Goal: Register for event/course

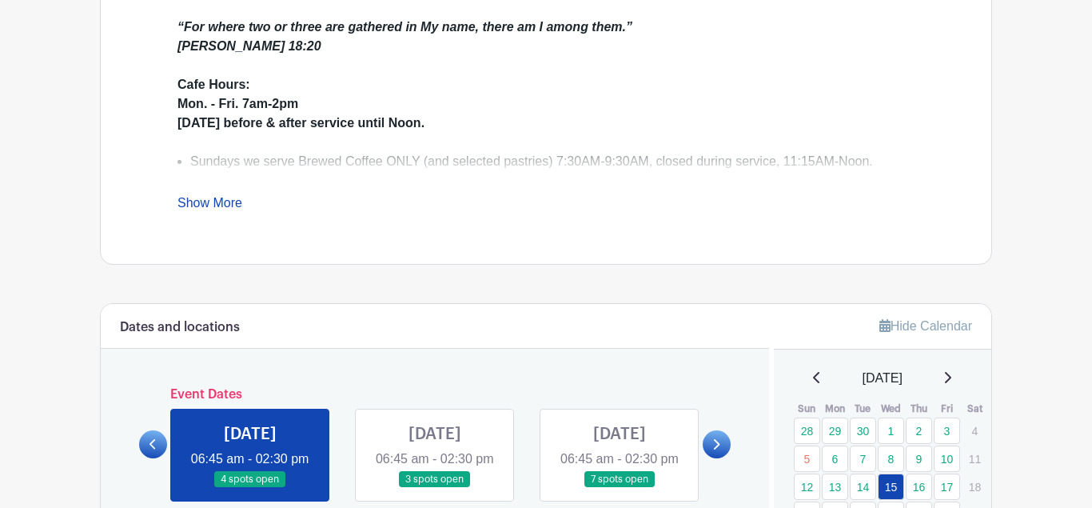
scroll to position [653, 0]
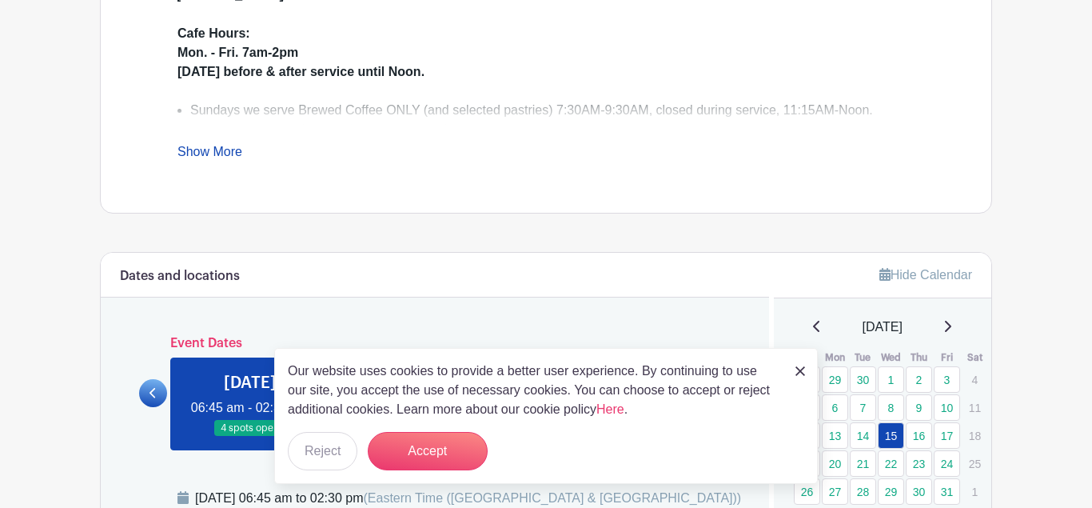
click at [799, 370] on img at bounding box center [801, 371] width 10 height 10
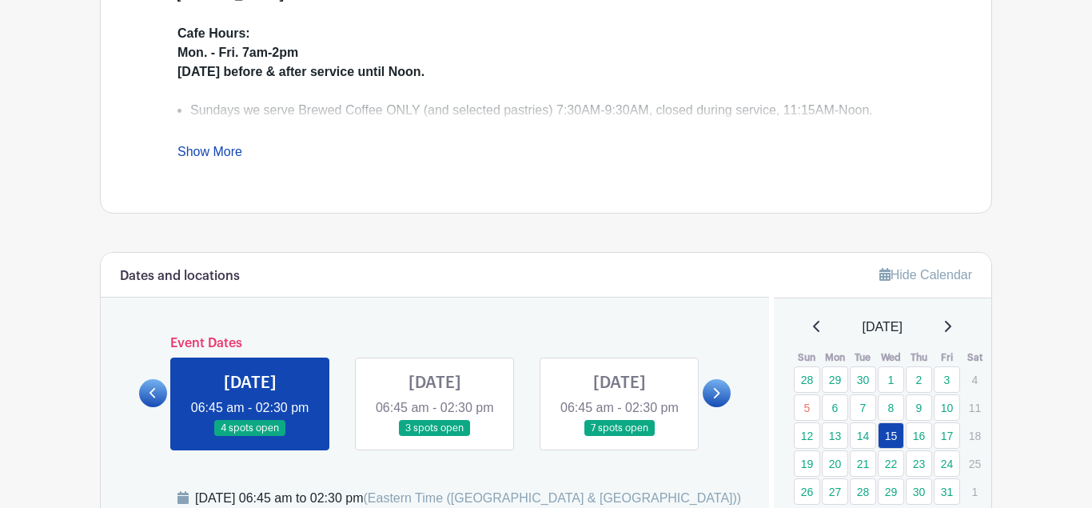
click at [715, 407] on link at bounding box center [717, 393] width 28 height 28
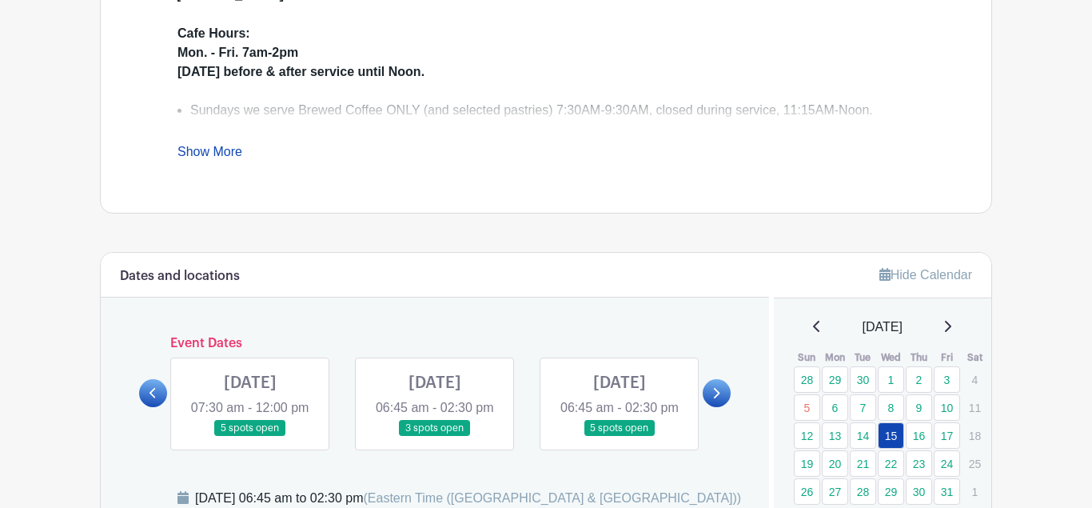
click at [715, 407] on link at bounding box center [717, 393] width 28 height 28
click at [156, 407] on link at bounding box center [153, 393] width 28 height 28
click at [620, 437] on link at bounding box center [620, 437] width 0 height 0
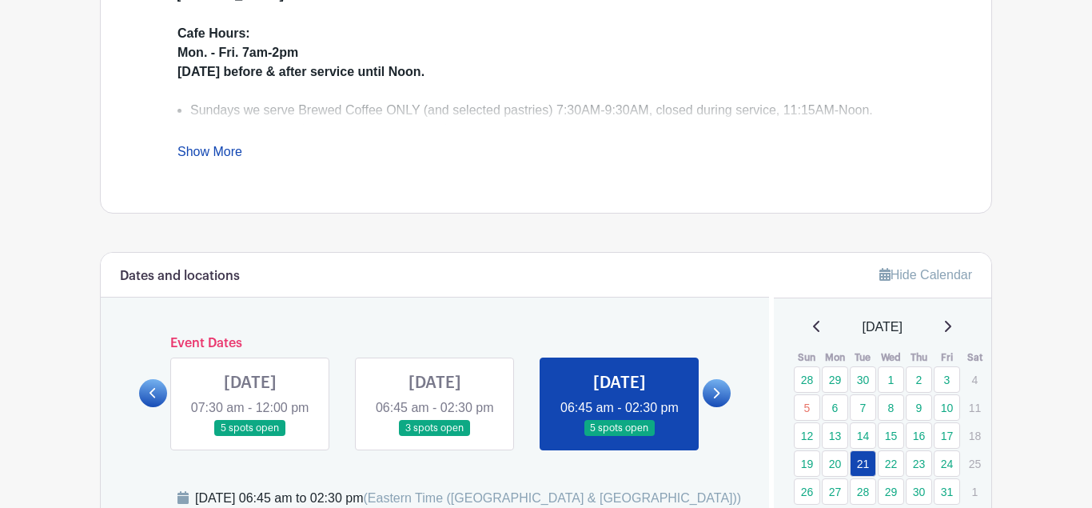
click at [620, 437] on link at bounding box center [620, 437] width 0 height 0
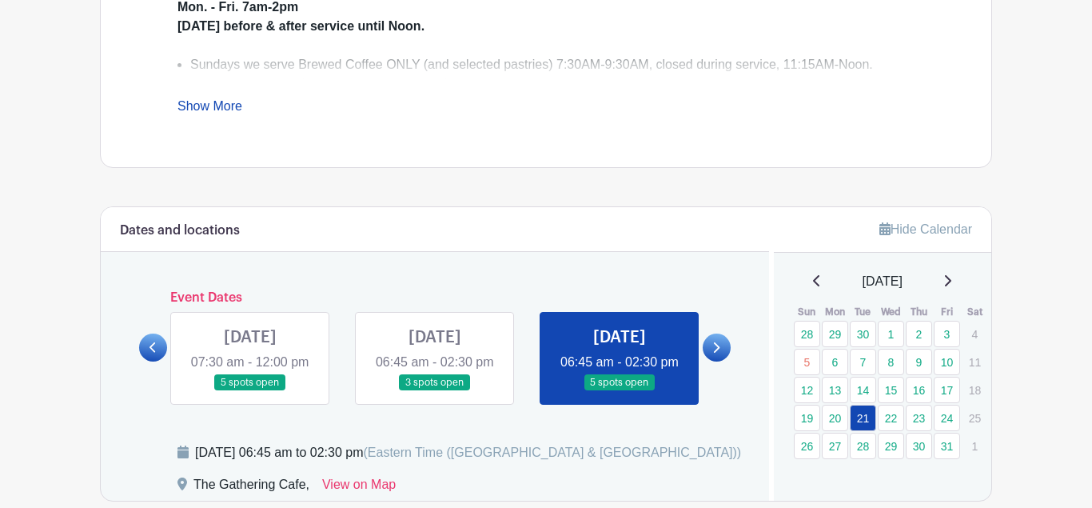
scroll to position [816, 0]
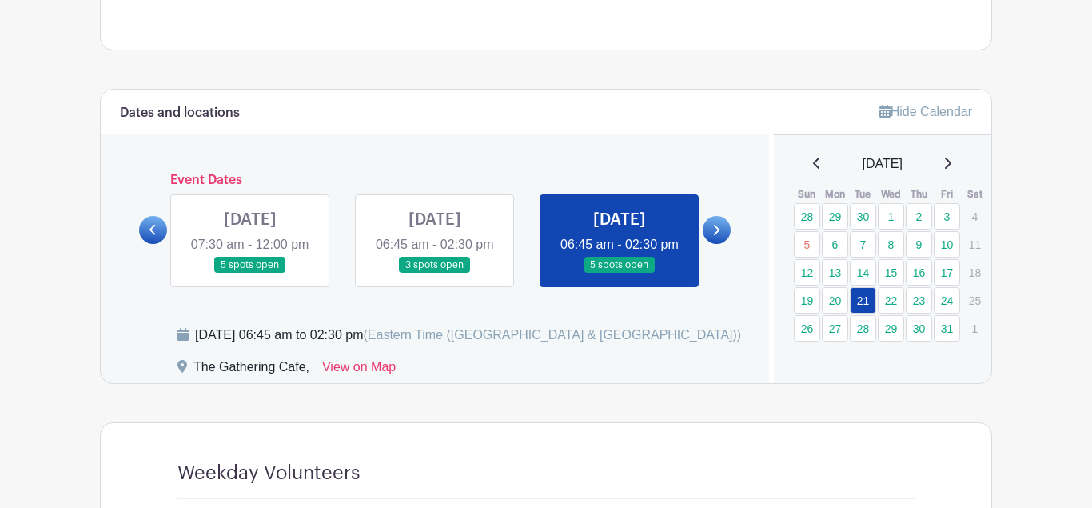
click at [714, 236] on icon at bounding box center [716, 230] width 7 height 12
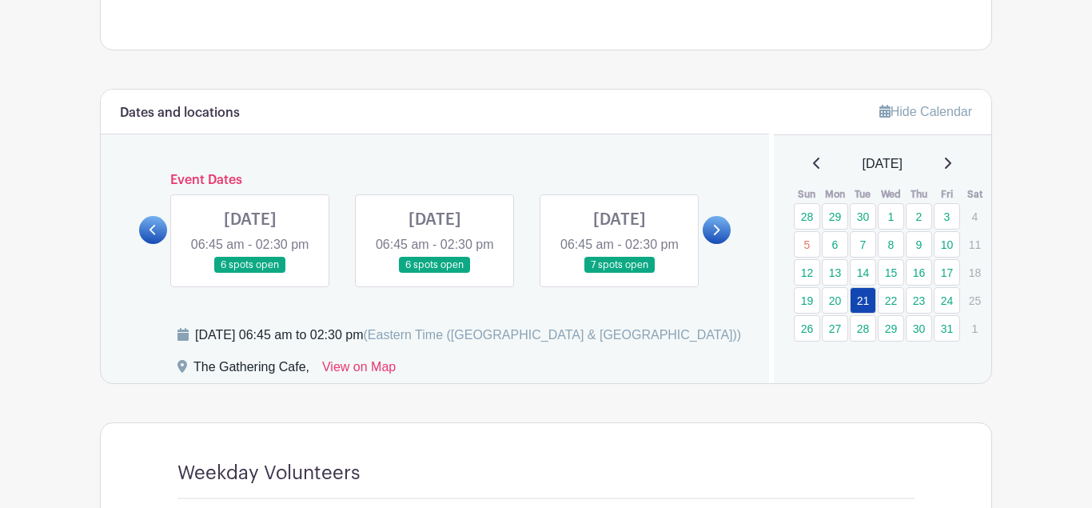
click at [714, 236] on icon at bounding box center [716, 230] width 7 height 12
click at [620, 274] on link at bounding box center [620, 274] width 0 height 0
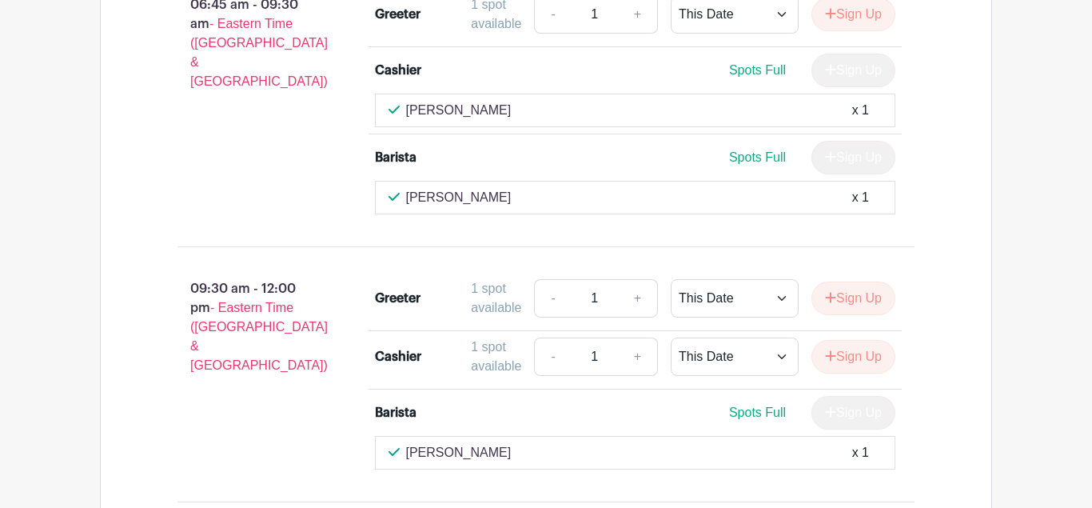
scroll to position [1387, 0]
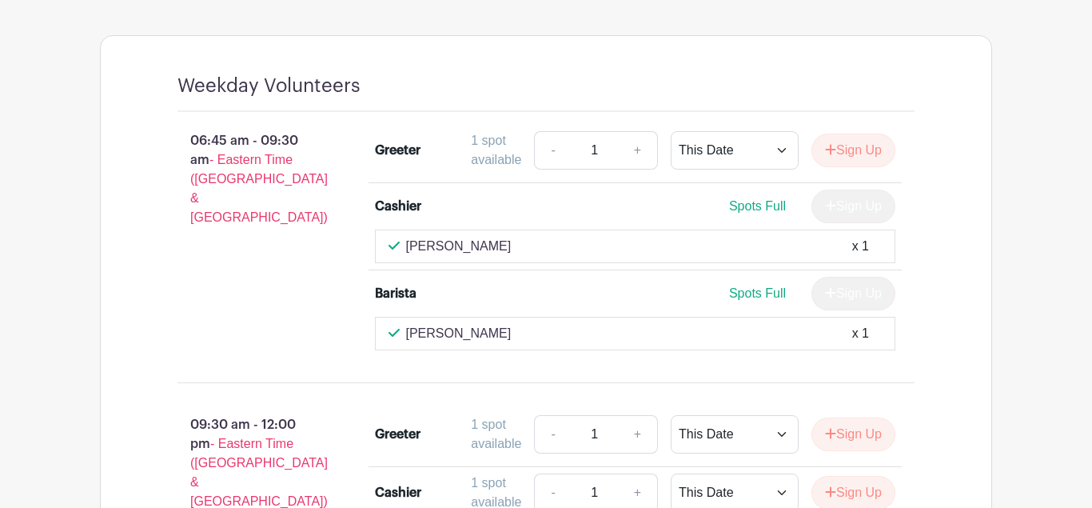
scroll to position [897, 0]
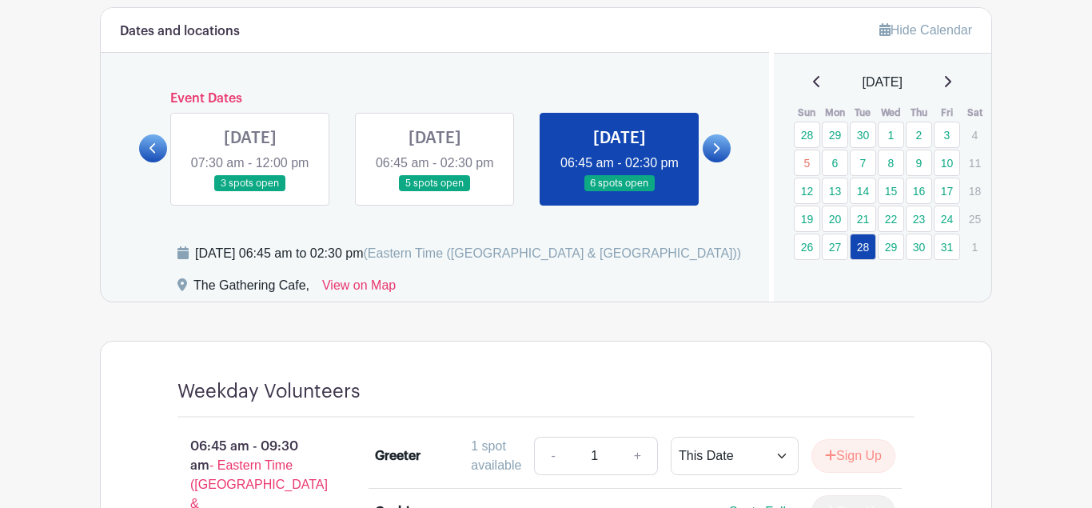
click at [717, 154] on icon at bounding box center [717, 148] width 6 height 10
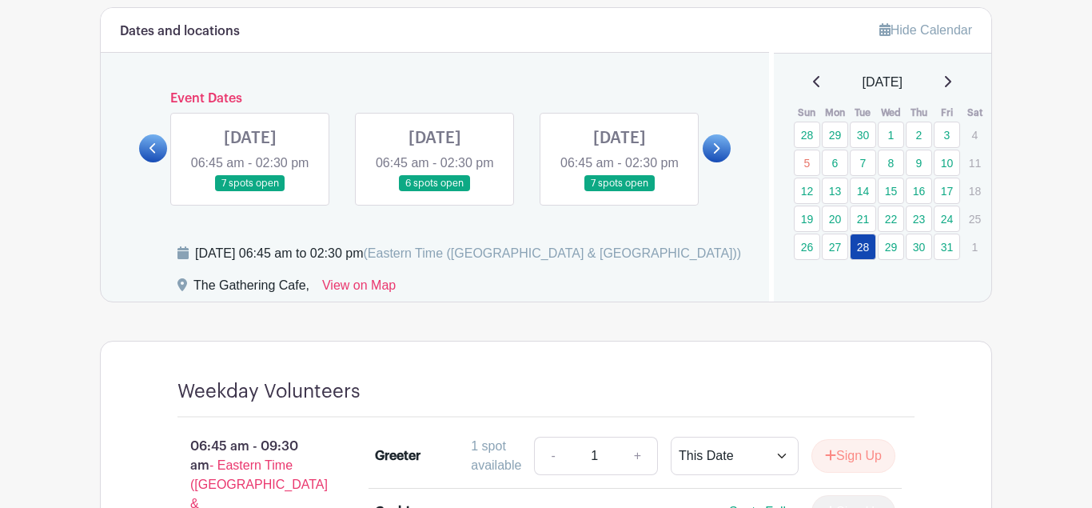
click at [717, 154] on icon at bounding box center [717, 148] width 6 height 10
click at [620, 192] on link at bounding box center [620, 192] width 0 height 0
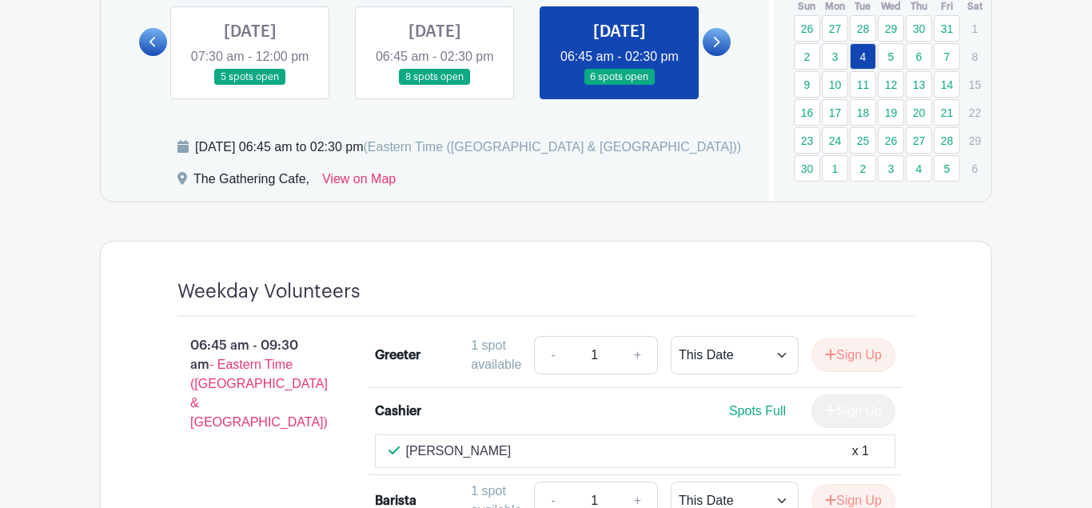
scroll to position [897, 0]
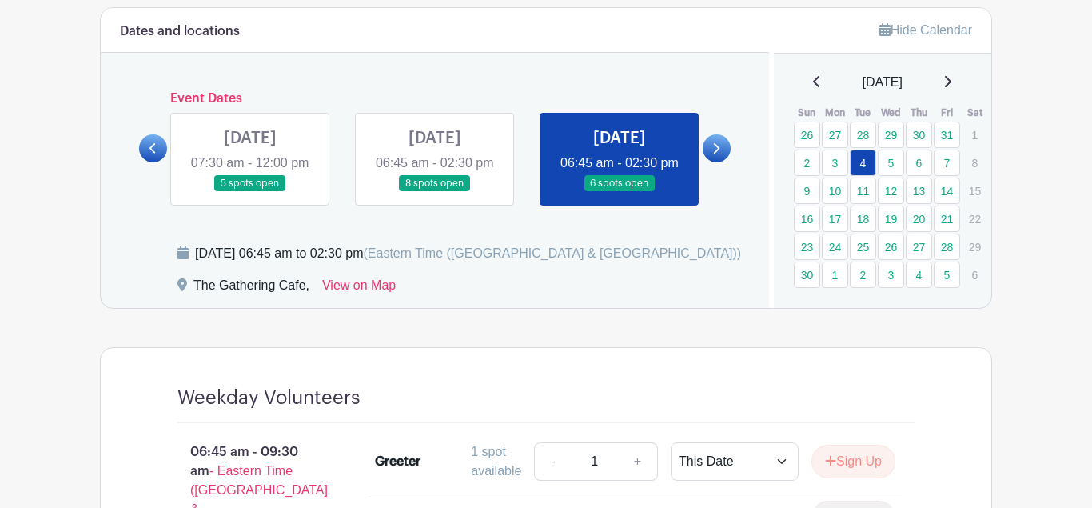
click at [718, 154] on icon at bounding box center [717, 148] width 6 height 10
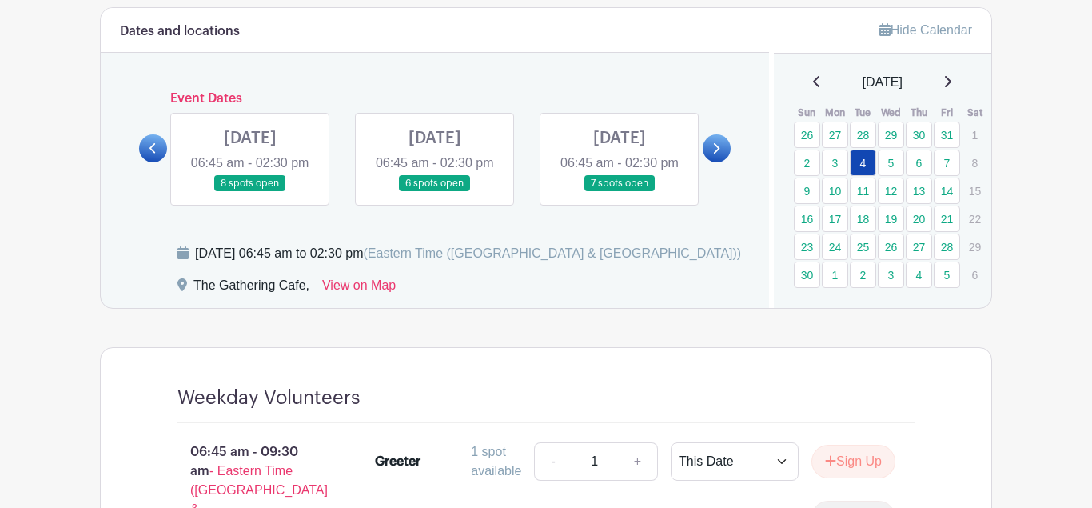
click at [718, 154] on icon at bounding box center [717, 148] width 6 height 10
click at [620, 192] on link at bounding box center [620, 192] width 0 height 0
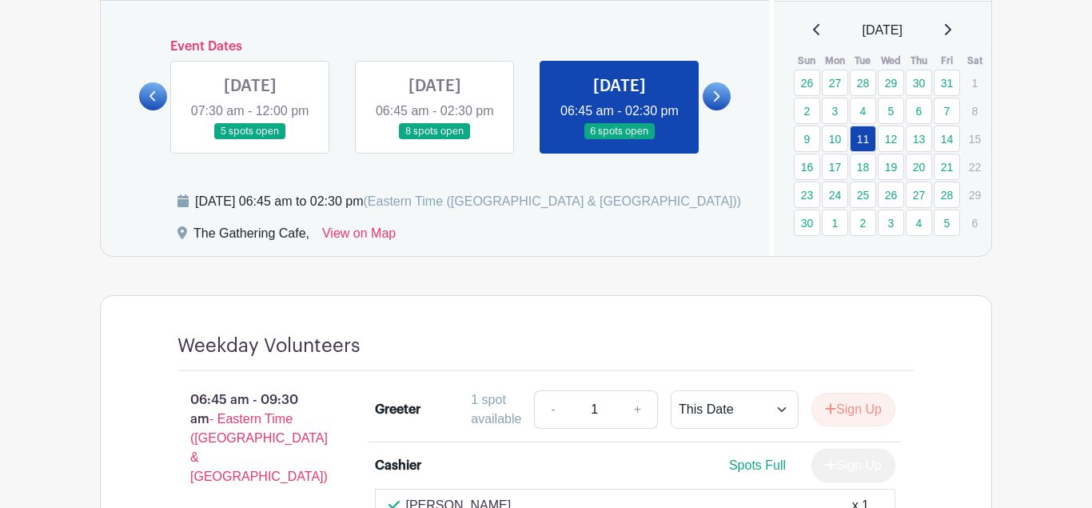
scroll to position [897, 0]
